Goal: Task Accomplishment & Management: Use online tool/utility

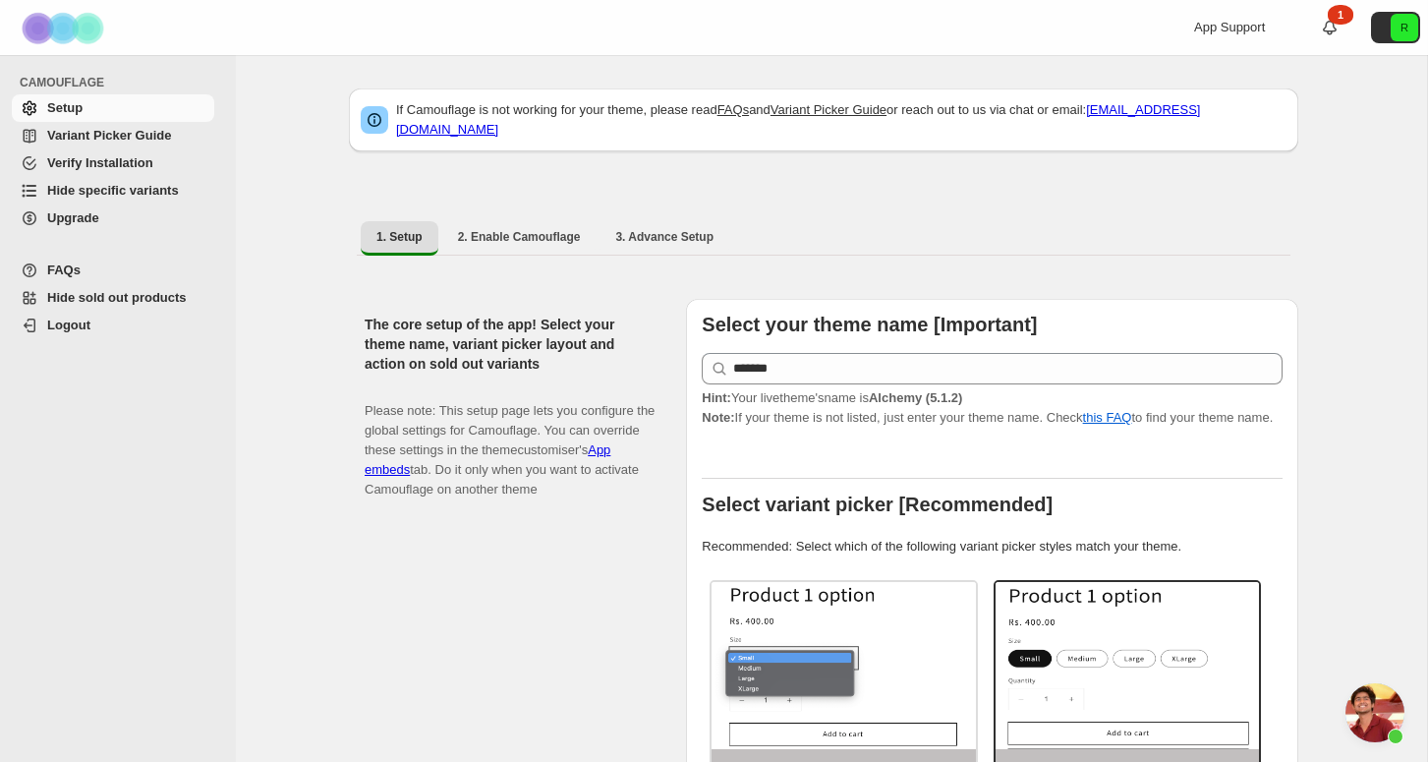
click at [106, 182] on span "Hide specific variants" at bounding box center [128, 191] width 163 height 20
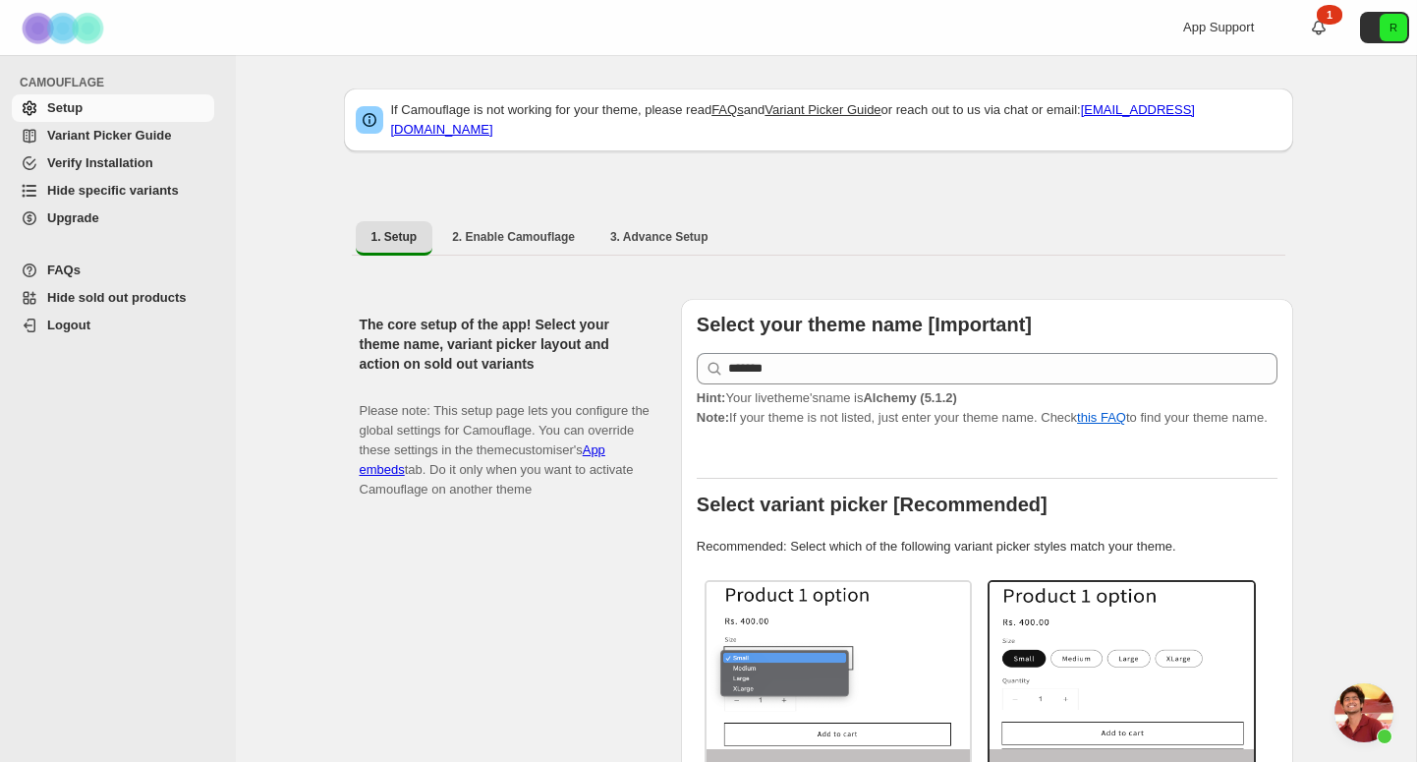
scroll to position [6956, 0]
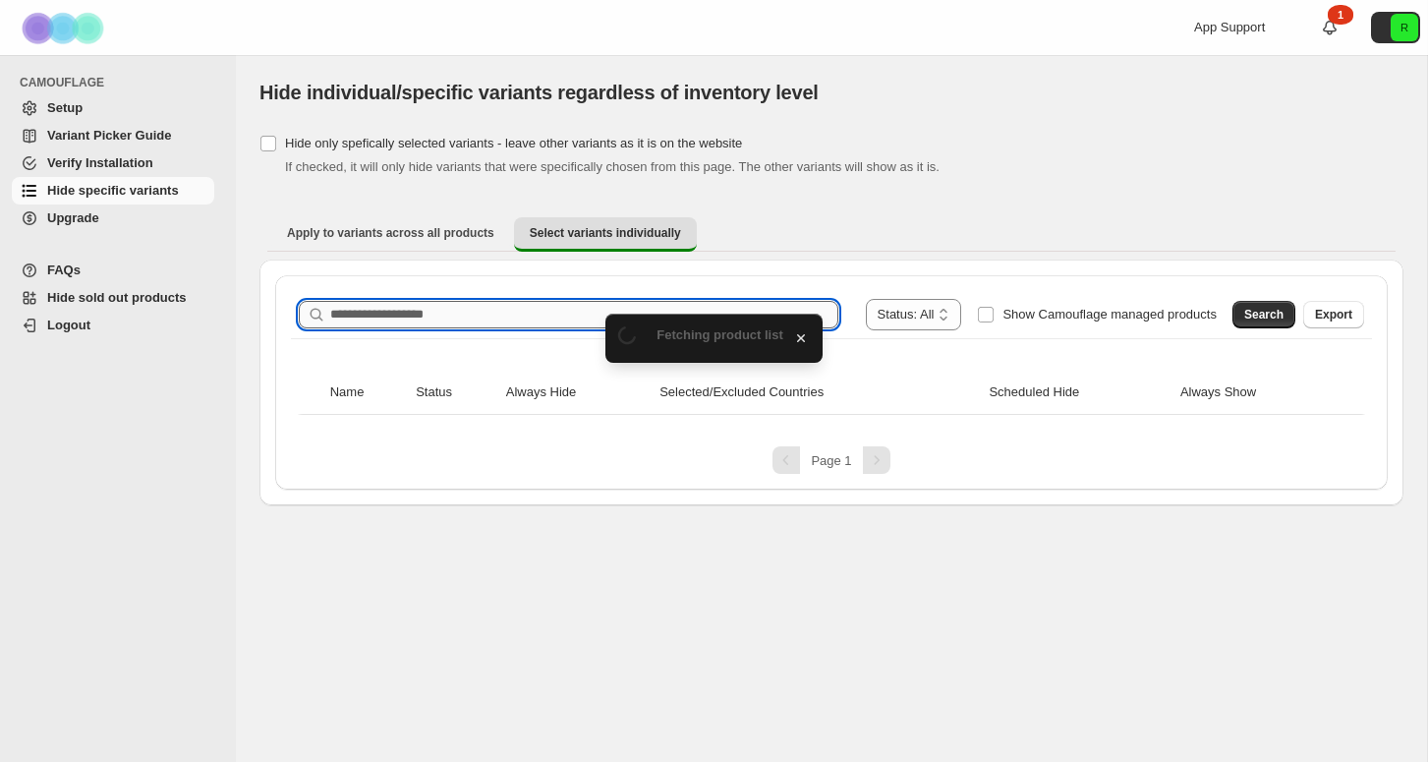
click at [447, 318] on input "Search product name" at bounding box center [584, 315] width 508 height 28
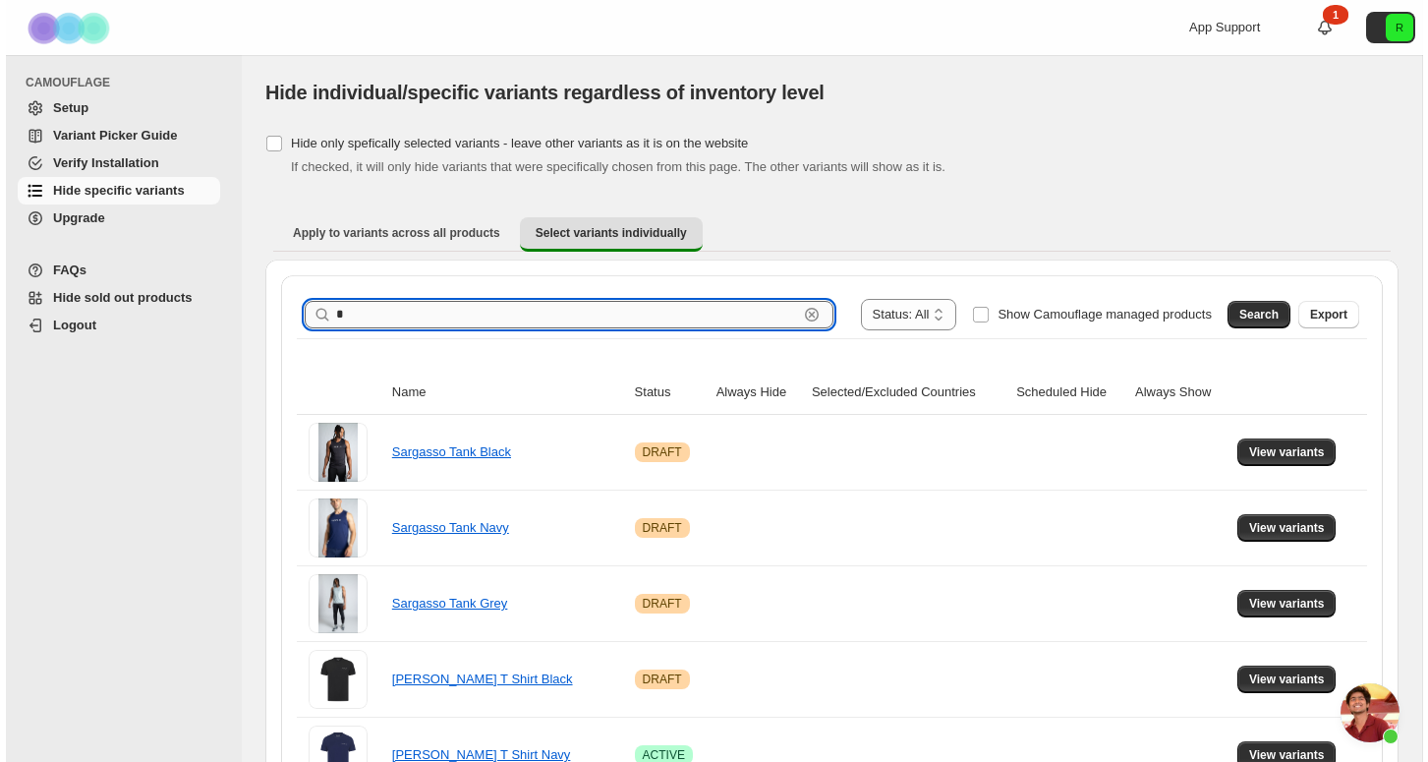
scroll to position [6956, 0]
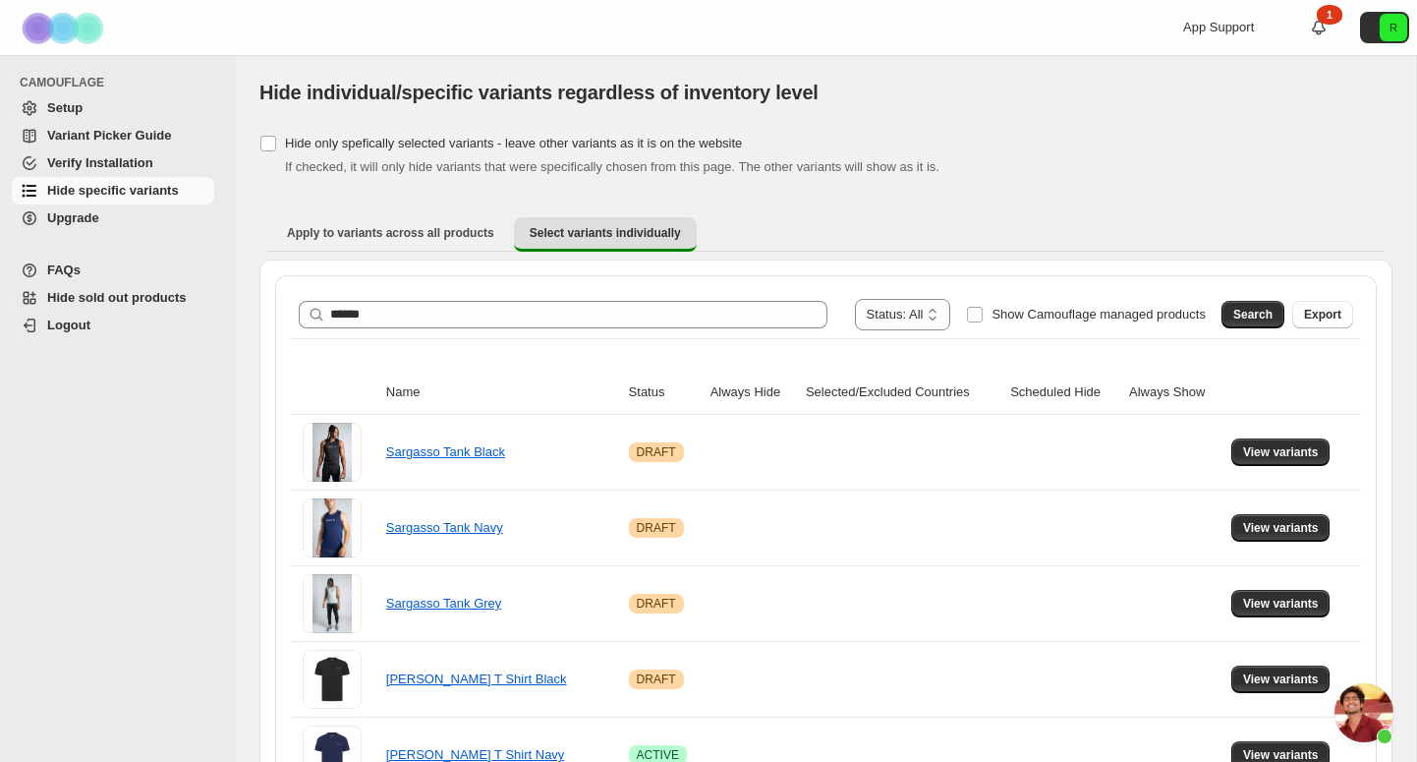
drag, startPoint x: 447, startPoint y: 318, endPoint x: 524, endPoint y: 403, distance: 114.1
click at [1239, 315] on span "Search" at bounding box center [1252, 315] width 39 height 16
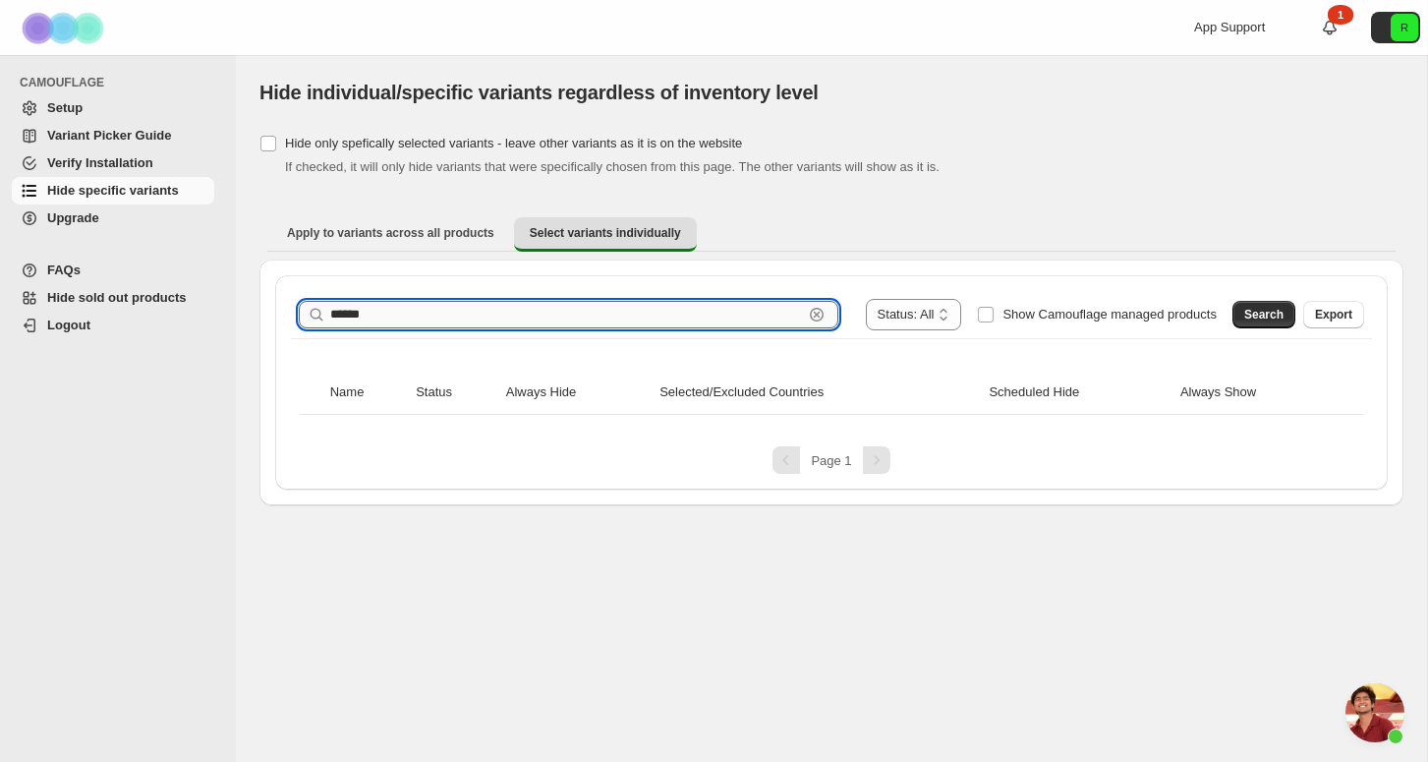
click at [551, 326] on input "******" at bounding box center [566, 315] width 473 height 28
type input "******"
click at [1256, 326] on button "Search" at bounding box center [1263, 315] width 63 height 28
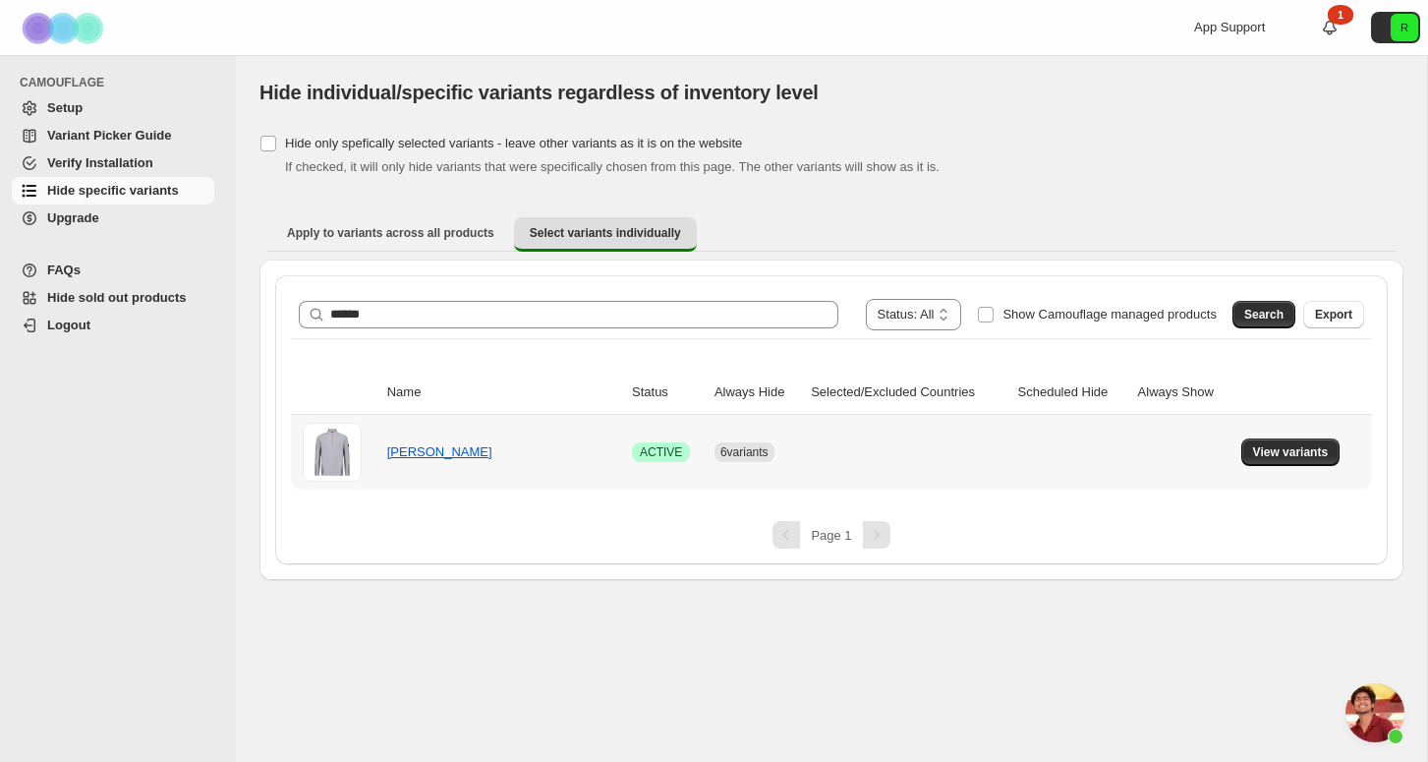
scroll to position [0, 0]
click at [1280, 454] on span "View variants" at bounding box center [1291, 452] width 76 height 16
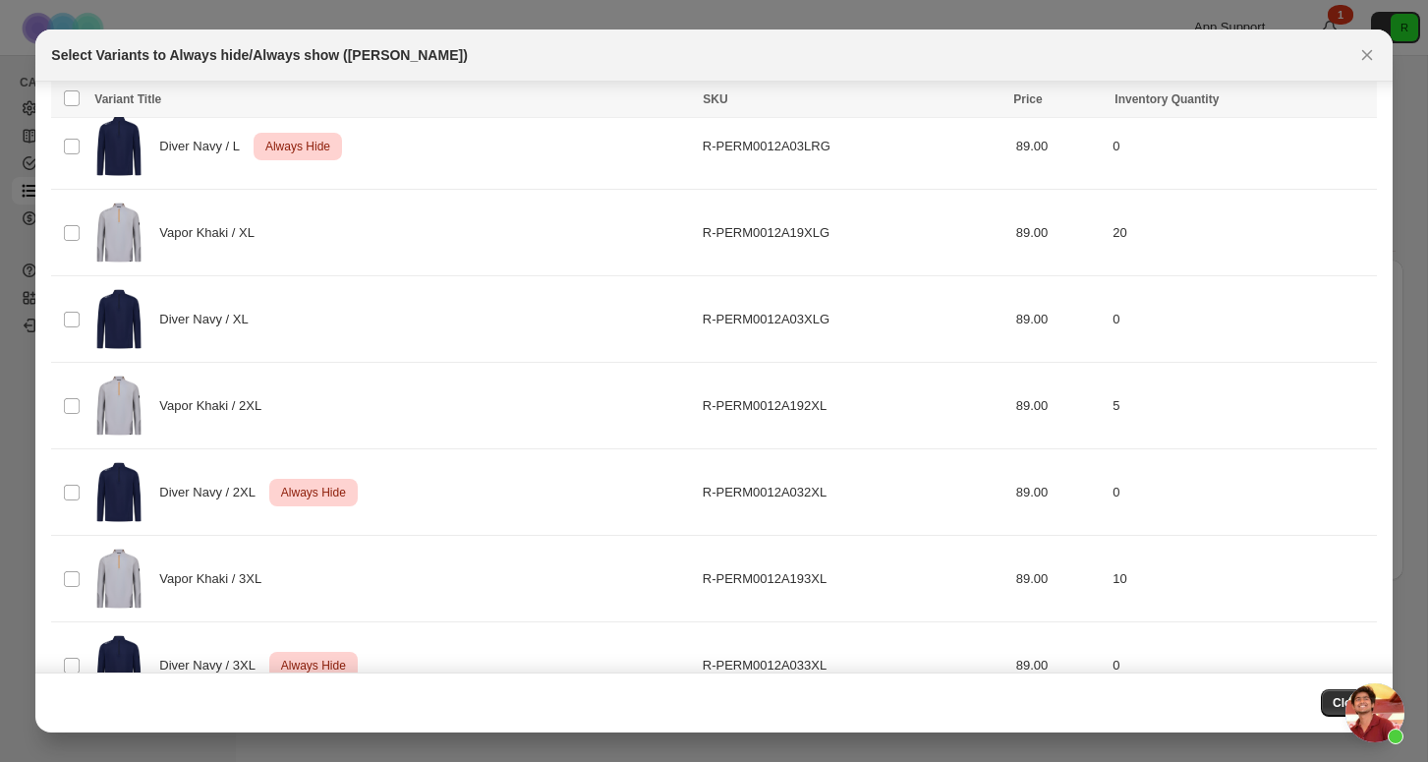
scroll to position [691, 0]
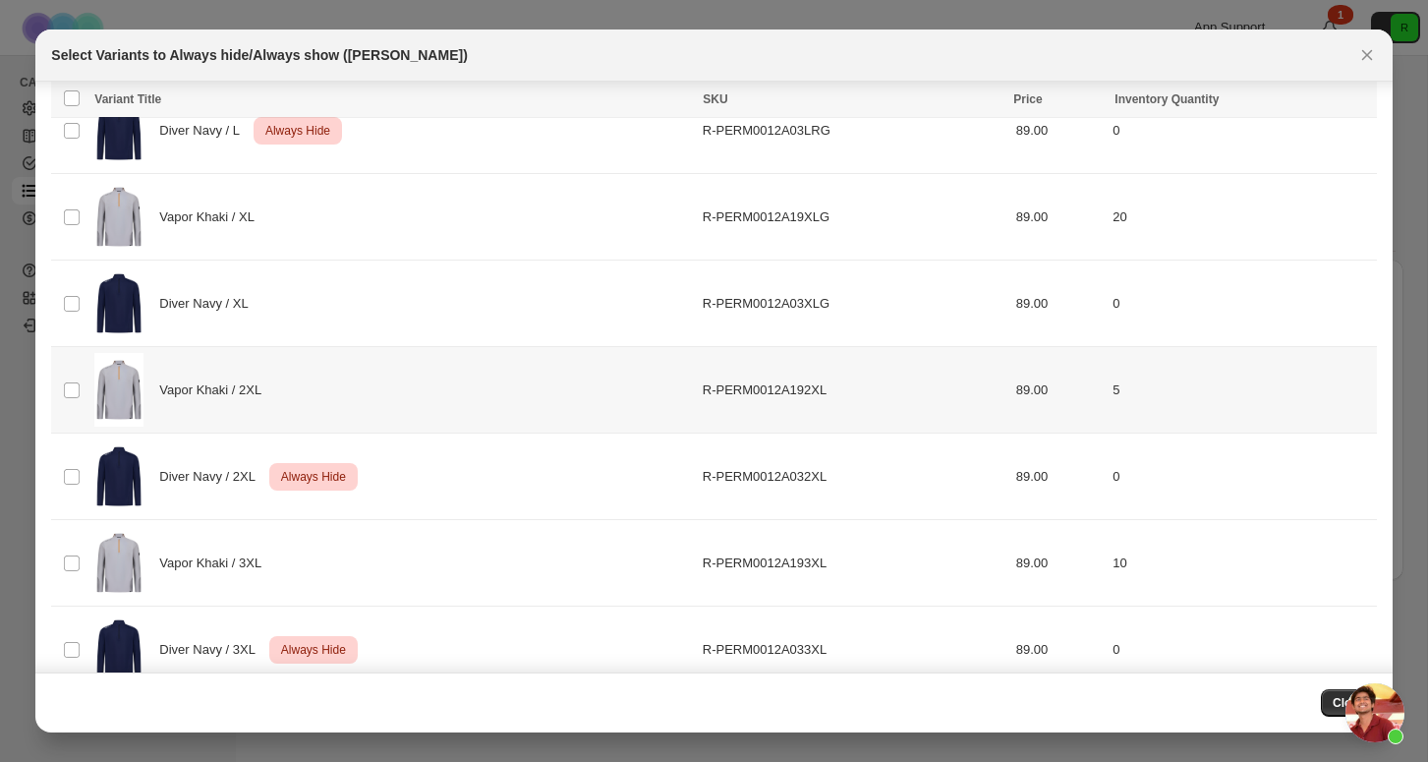
click at [93, 307] on td "Diver Navy / XL" at bounding box center [391, 303] width 607 height 86
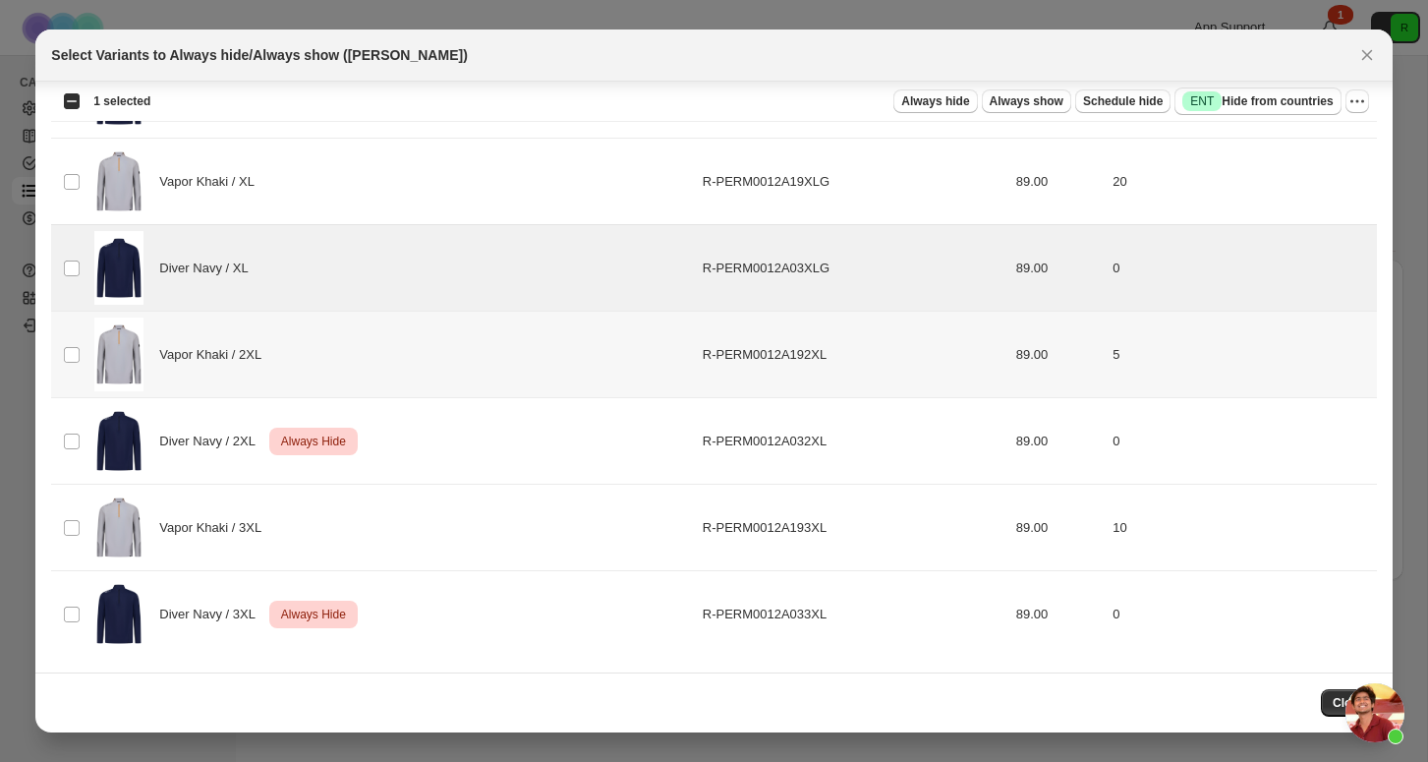
scroll to position [726, 0]
click at [939, 102] on span "Always hide" at bounding box center [935, 101] width 68 height 16
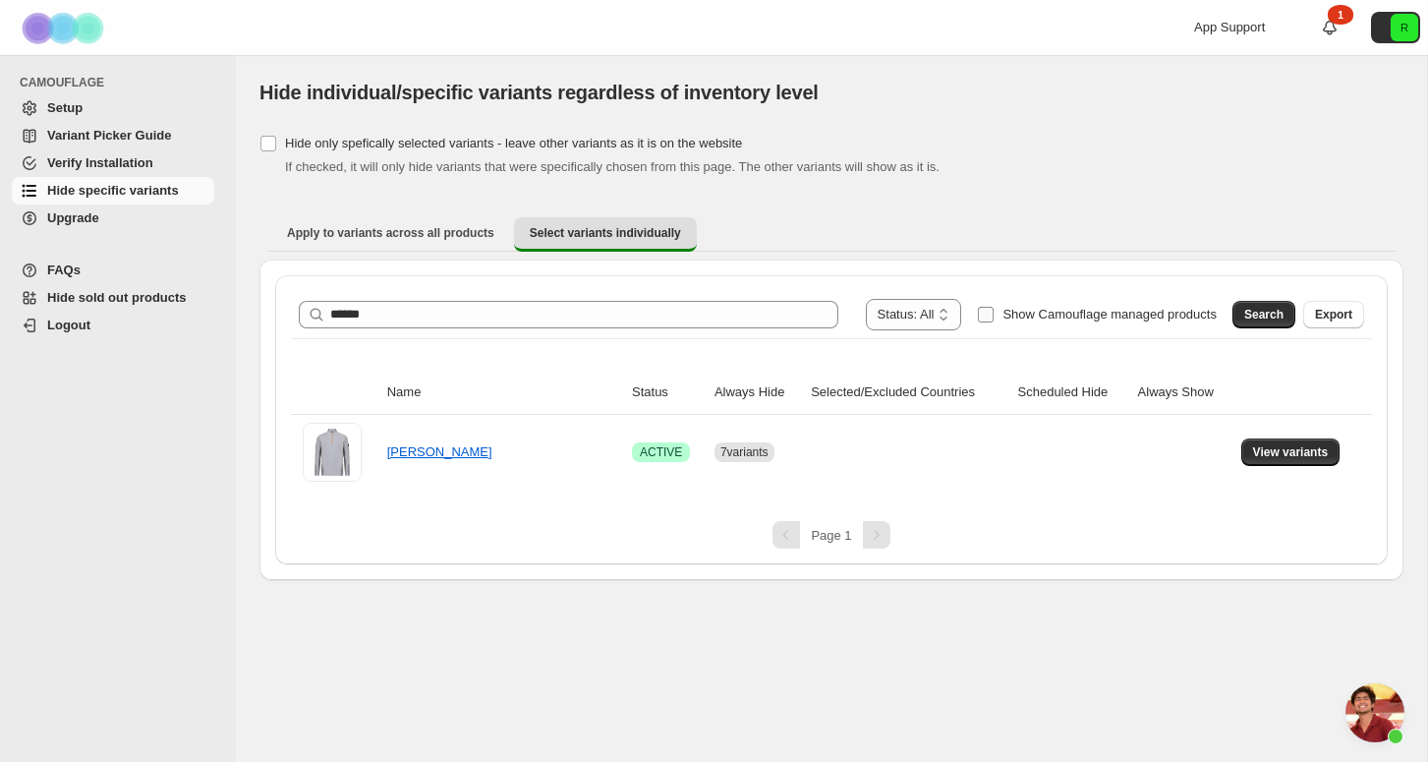
scroll to position [0, 0]
